Goal: Contribute content: Add original content to the website for others to see

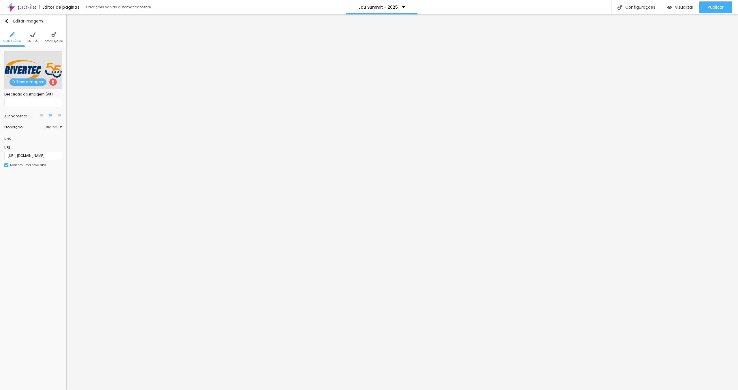
click at [38, 82] on span "Trocar imagem" at bounding box center [28, 81] width 37 height 7
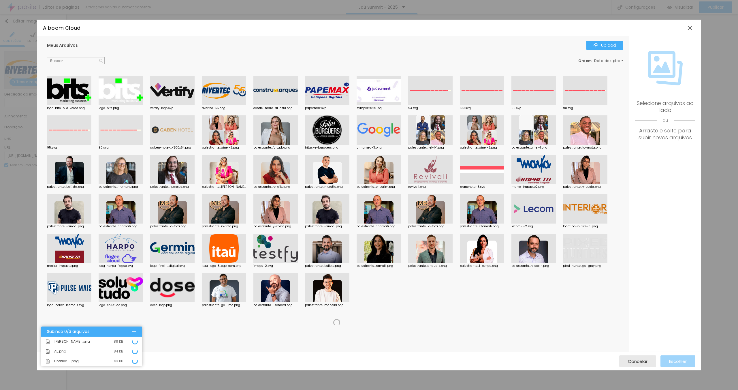
click at [226, 42] on div "Meus Arquivos Upload" at bounding box center [335, 45] width 577 height 9
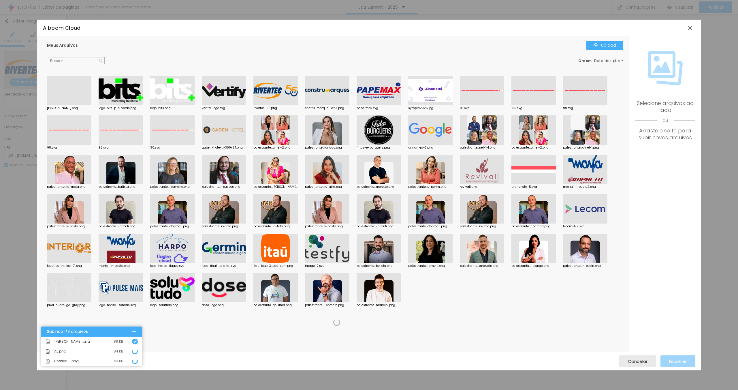
click at [179, 38] on div "Meus Arquivos Upload Ordem : Data de upload [PERSON_NAME].png logo-bits-p...e-v…" at bounding box center [333, 194] width 593 height 316
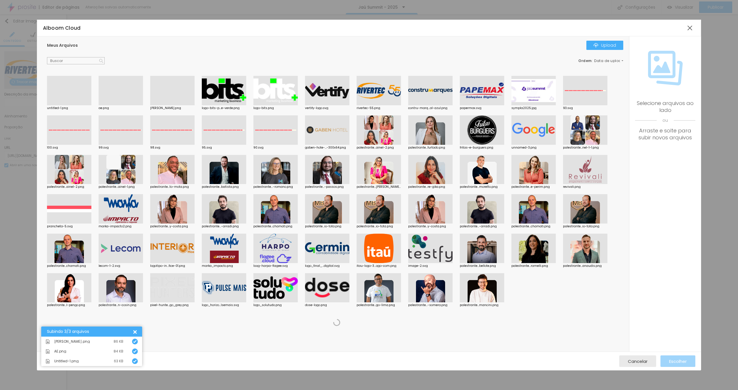
click at [190, 105] on div at bounding box center [172, 105] width 44 height 0
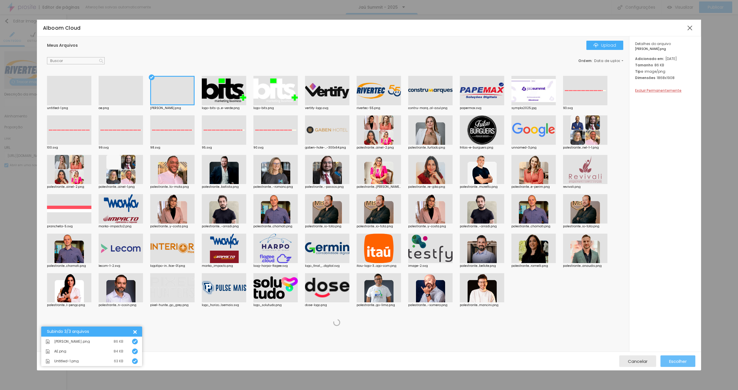
click at [682, 361] on span "Escolher" at bounding box center [679, 361] width 18 height 5
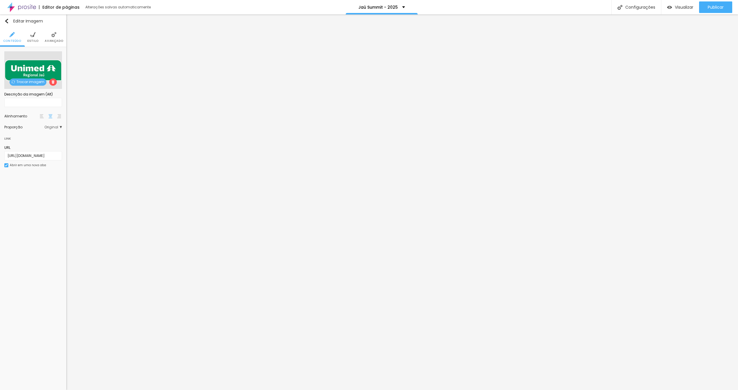
click at [29, 82] on span "Trocar imagem" at bounding box center [28, 81] width 37 height 7
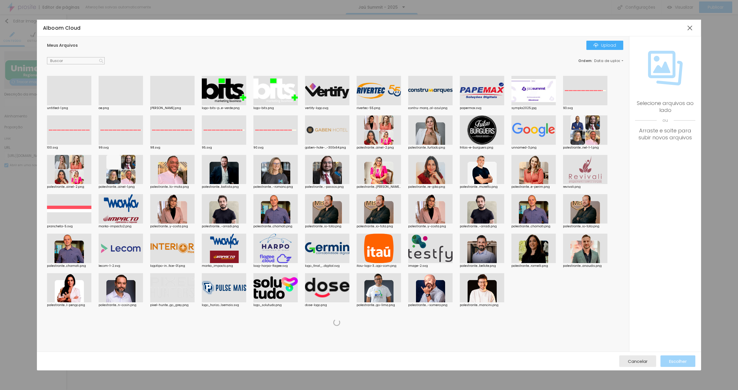
click at [121, 105] on div at bounding box center [121, 105] width 44 height 0
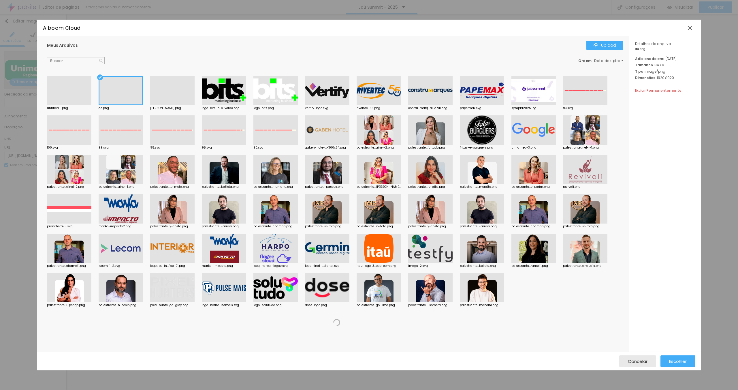
click at [74, 105] on div at bounding box center [69, 105] width 44 height 0
click at [683, 361] on span "Escolher" at bounding box center [679, 361] width 18 height 5
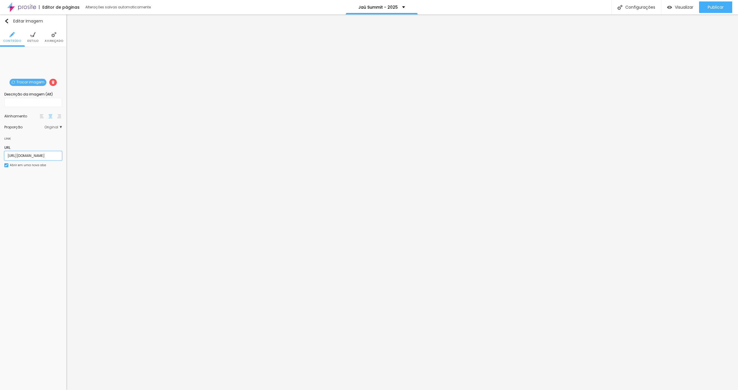
click at [54, 155] on input "[URL][DOMAIN_NAME]" at bounding box center [33, 155] width 58 height 9
drag, startPoint x: 55, startPoint y: 155, endPoint x: 8, endPoint y: 154, distance: 47.6
click at [8, 154] on input "[URL][DOMAIN_NAME]" at bounding box center [33, 155] width 58 height 9
click at [5, 154] on input "[URL][DOMAIN_NAME]" at bounding box center [33, 155] width 58 height 9
paste input "alinecamargocidadania"
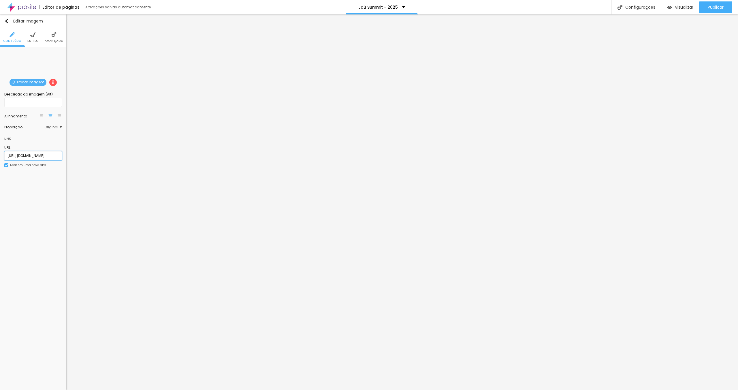
scroll to position [0, 18]
type input "[URL][DOMAIN_NAME]"
drag, startPoint x: 25, startPoint y: 152, endPoint x: 38, endPoint y: 156, distance: 12.9
click at [28, 153] on input "[URL][DOMAIN_NAME]" at bounding box center [33, 155] width 58 height 9
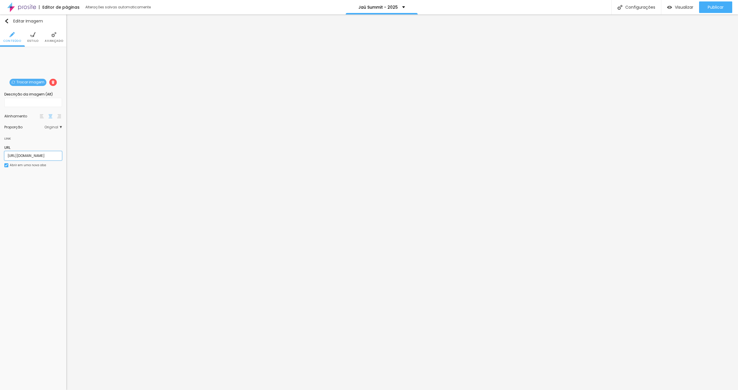
click at [40, 155] on input "[URL][DOMAIN_NAME]" at bounding box center [33, 155] width 58 height 9
paste input "[DOMAIN_NAME][URL]"
type input "[URL][DOMAIN_NAME]"
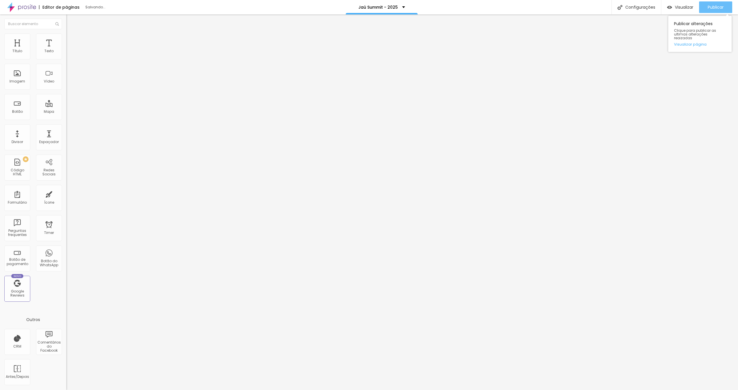
click at [713, 10] on span "Publicar" at bounding box center [716, 7] width 16 height 5
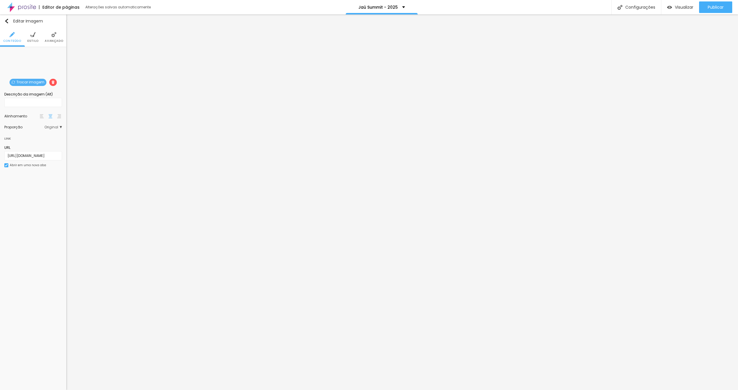
click at [38, 36] on ul "Conteúdo Estilo Avançado" at bounding box center [33, 37] width 66 height 19
click at [33, 33] on img at bounding box center [32, 34] width 5 height 5
type input "220"
type input "200"
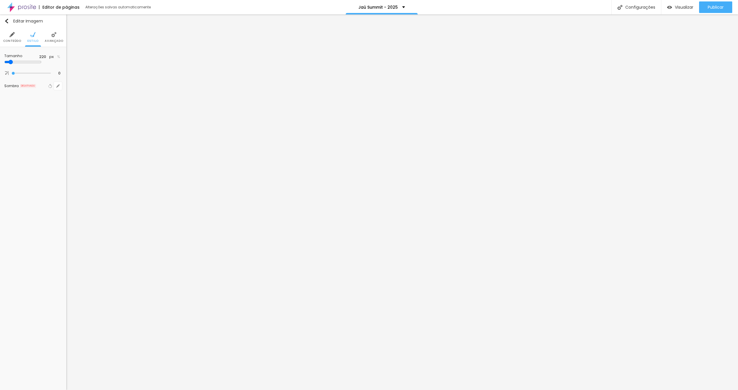
type input "200"
type input "190"
type input "170"
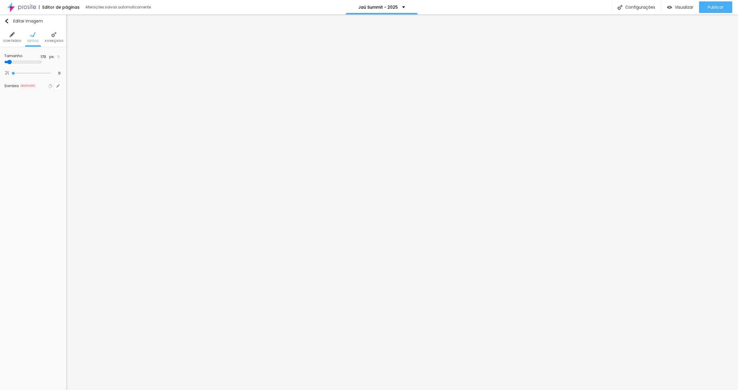
type input "160"
type input "150"
click at [10, 62] on input "range" at bounding box center [22, 62] width 37 height 5
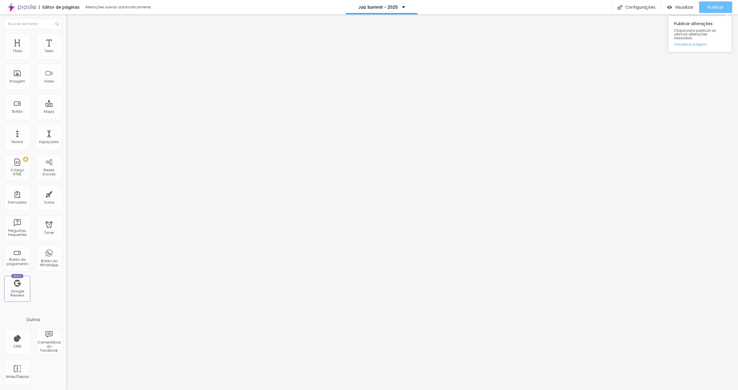
click at [724, 8] on span "Publicar" at bounding box center [716, 7] width 16 height 5
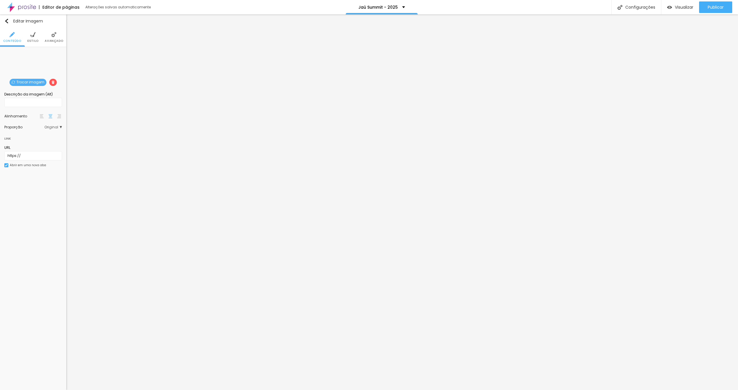
click at [25, 83] on span "Trocar imagem" at bounding box center [28, 82] width 37 height 7
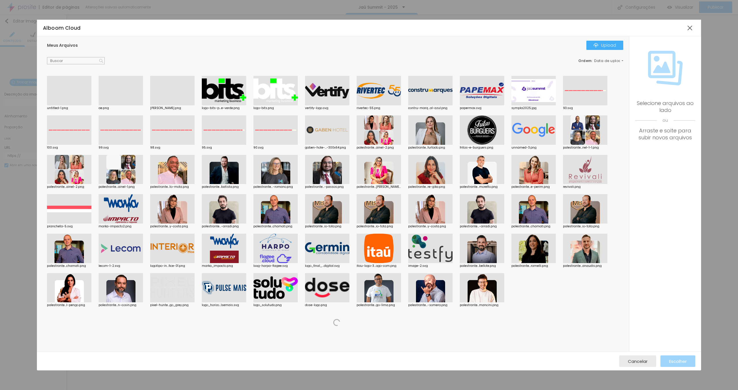
click at [447, 51] on div "Meus Arquivos Upload Ordem : Data de upload" at bounding box center [335, 53] width 577 height 24
click at [450, 37] on div "Meus Arquivos Upload Ordem : Data de upload untitled-1.png ae.png [PERSON_NAME]…" at bounding box center [333, 194] width 593 height 316
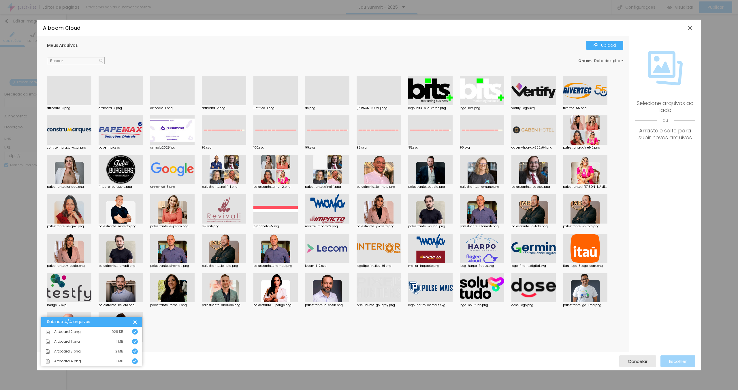
click at [445, 50] on div "Meus Arquivos Upload" at bounding box center [335, 45] width 577 height 9
click at [445, 50] on div "Meus Arquivos Upload Ordem : Data de upload" at bounding box center [335, 53] width 577 height 24
click at [134, 323] on div at bounding box center [134, 322] width 6 height 6
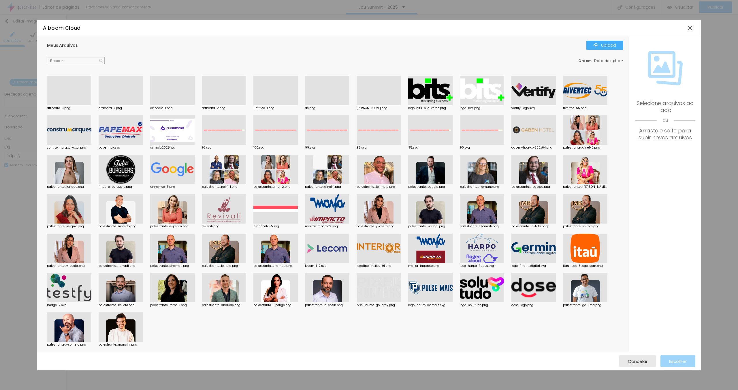
click at [167, 27] on div "Alboom Cloud" at bounding box center [364, 28] width 642 height 8
click at [173, 71] on div "Meus Arquivos Upload Ordem : Data de upload artboard-3.png artboard-4.png artbo…" at bounding box center [333, 194] width 593 height 316
click at [192, 57] on div "Ordem : Data de upload" at bounding box center [335, 61] width 577 height 8
click at [130, 105] on div at bounding box center [121, 105] width 44 height 0
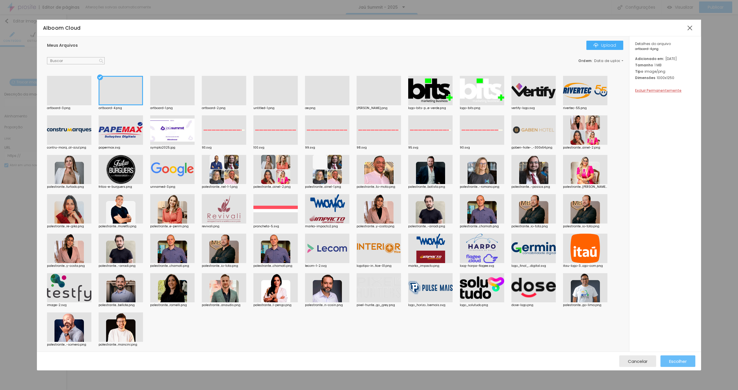
click at [681, 361] on span "Escolher" at bounding box center [679, 361] width 18 height 5
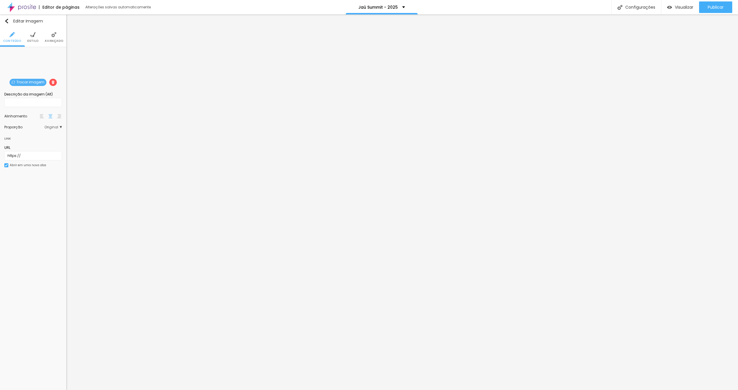
click at [29, 83] on span "Trocar imagem" at bounding box center [28, 82] width 37 height 7
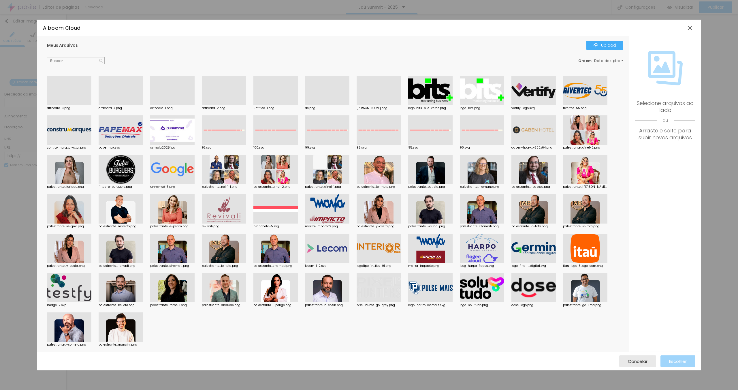
click at [166, 105] on div at bounding box center [172, 105] width 44 height 0
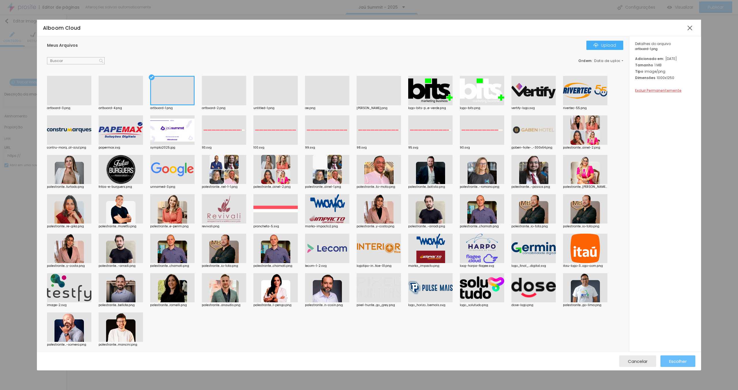
click at [690, 361] on button "Escolher" at bounding box center [678, 361] width 35 height 12
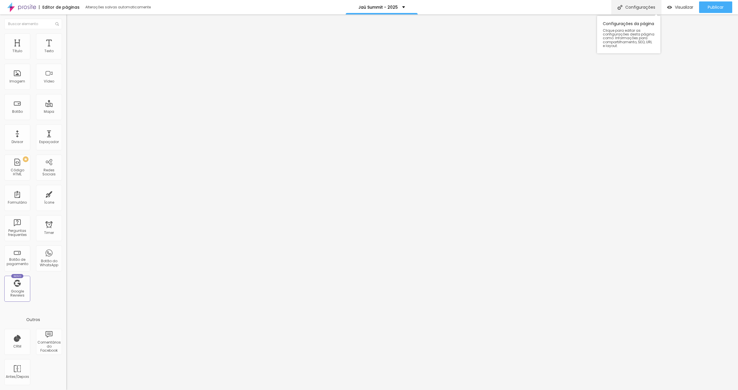
drag, startPoint x: 594, startPoint y: 6, endPoint x: 621, endPoint y: 1, distance: 27.8
click at [595, 6] on div "Editor de páginas Alterações salvas automaticamente Jaú Summit - 2025 Configura…" at bounding box center [369, 7] width 738 height 14
